Goal: Understand process/instructions: Learn how to perform a task or action

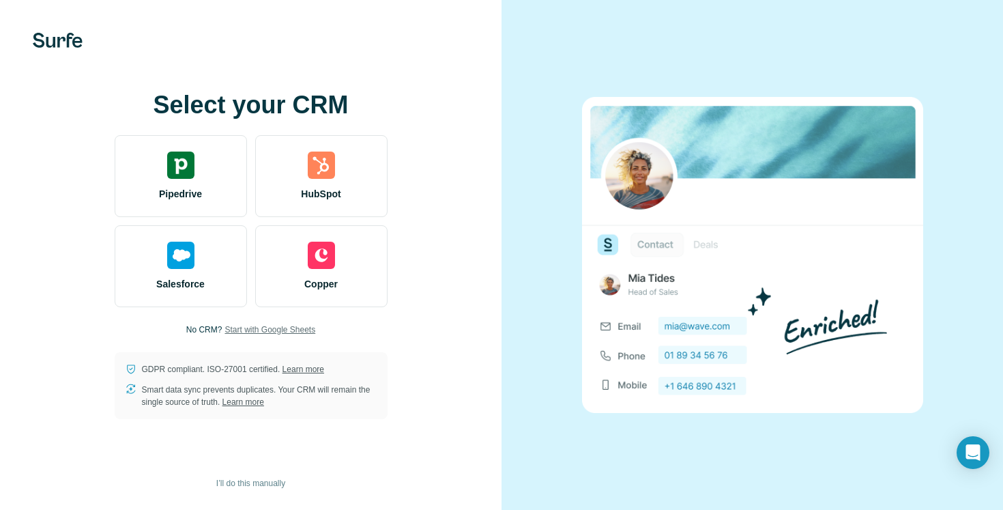
click at [264, 326] on span "Start with Google Sheets" at bounding box center [269, 329] width 91 height 12
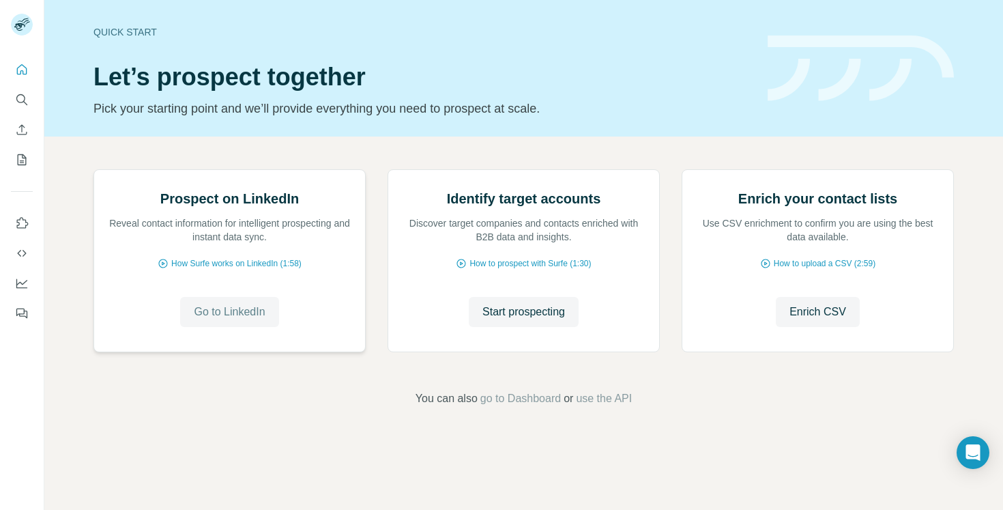
click at [237, 320] on span "Go to LinkedIn" at bounding box center [229, 312] width 71 height 16
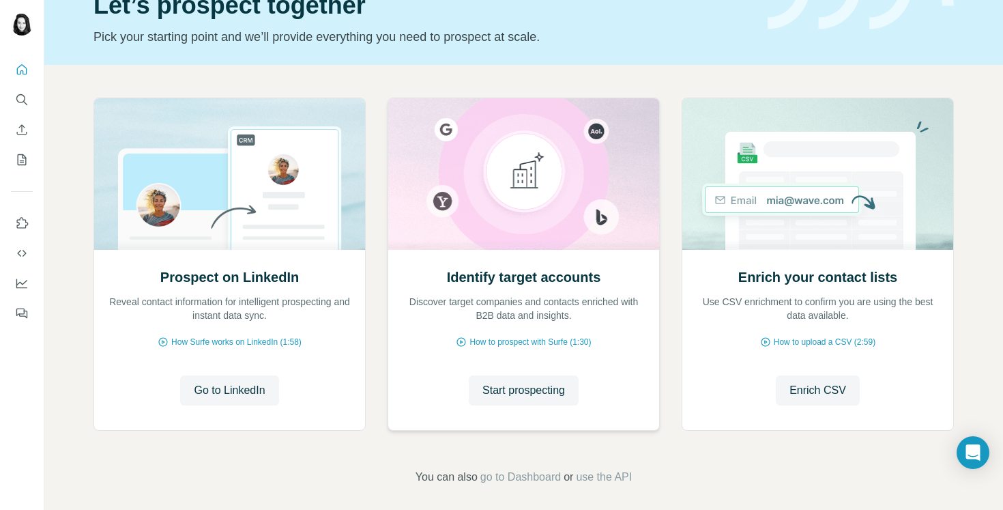
scroll to position [80, 0]
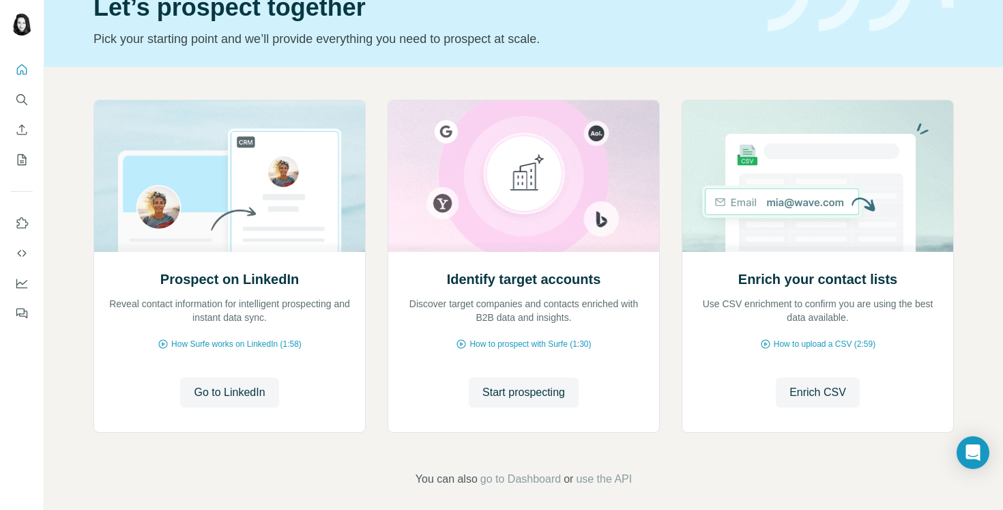
scroll to position [73, 0]
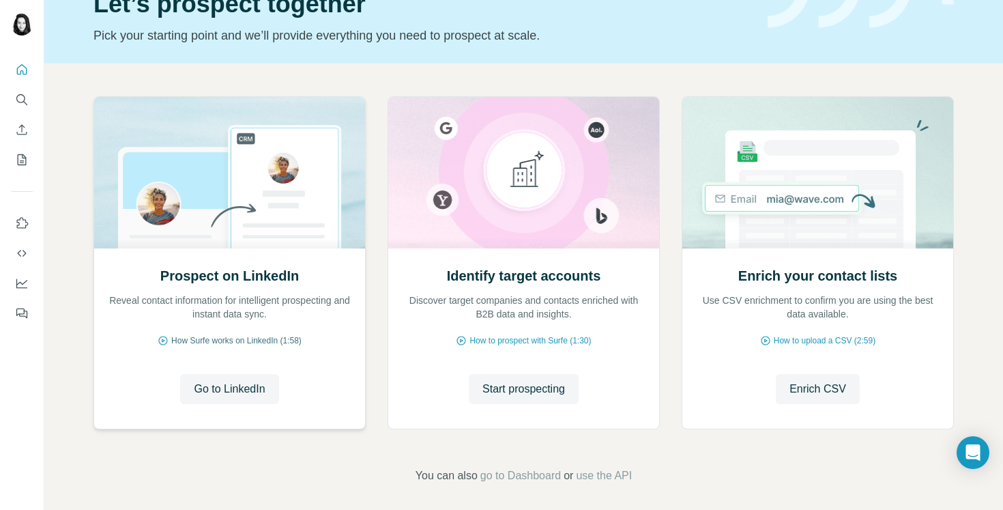
click at [255, 339] on span "How Surfe works on LinkedIn (1:58)" at bounding box center [236, 340] width 130 height 12
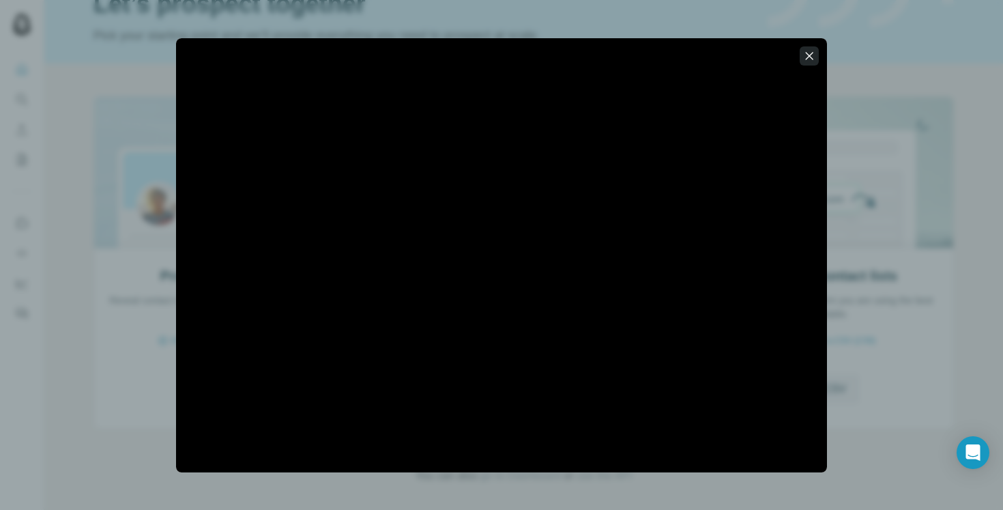
click at [810, 59] on icon "button" at bounding box center [809, 56] width 14 height 14
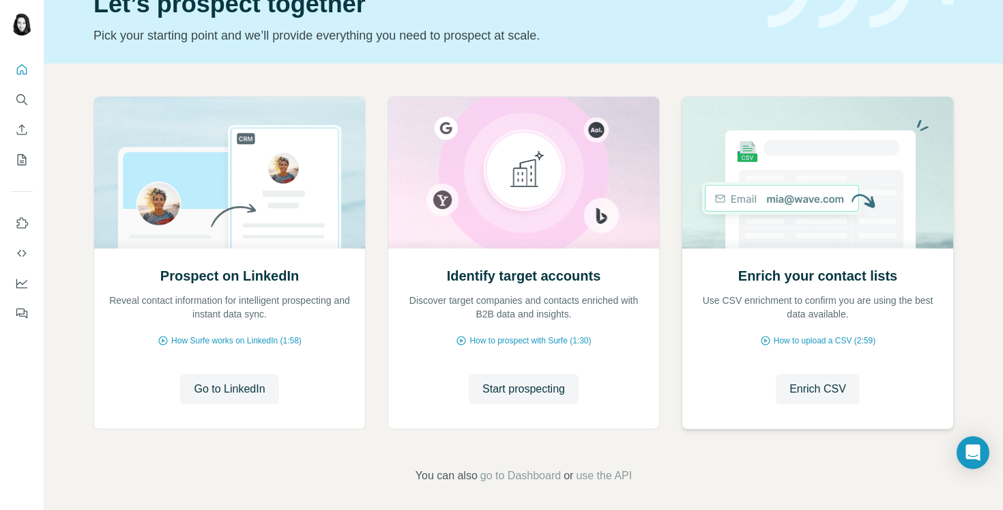
scroll to position [80, 0]
